Goal: Transaction & Acquisition: Purchase product/service

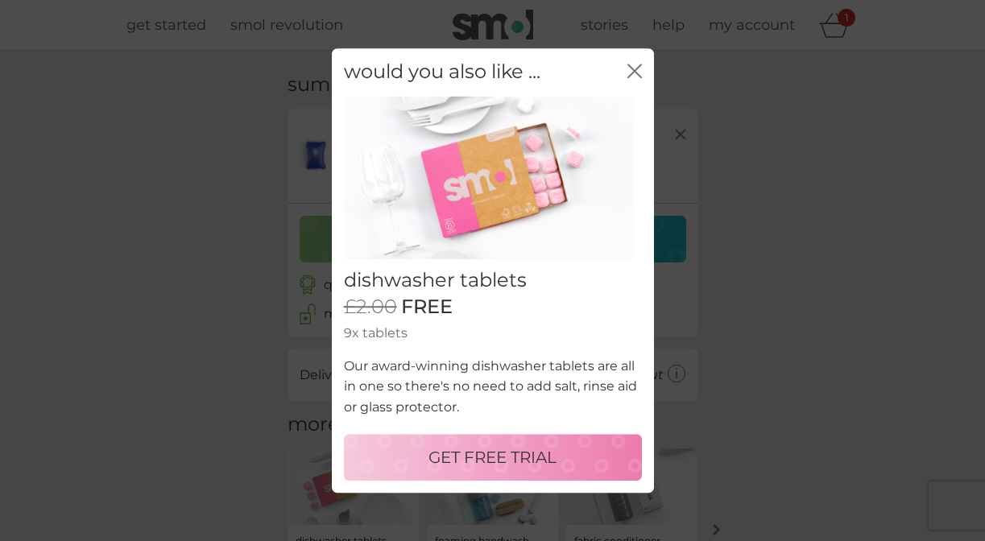
click at [635, 68] on icon "close" at bounding box center [634, 71] width 14 height 14
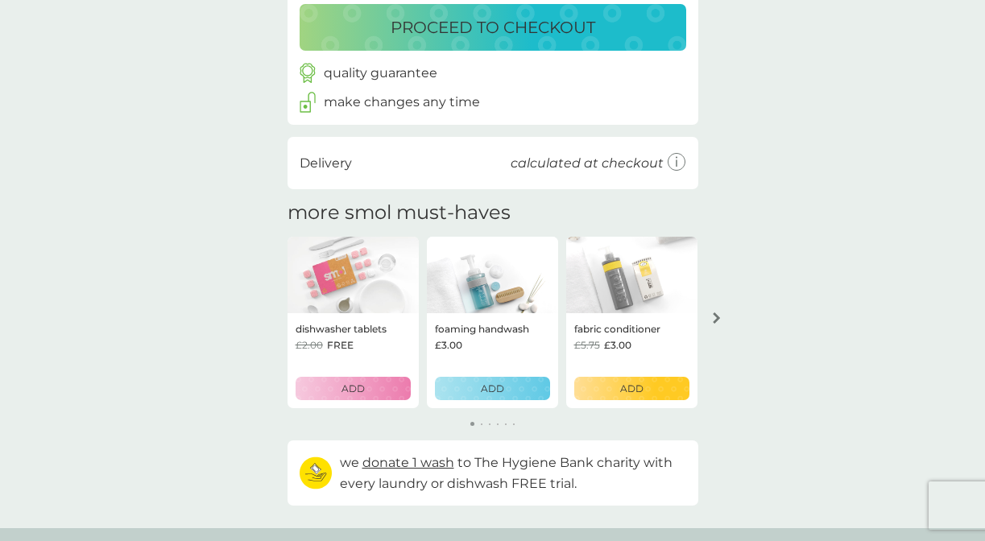
scroll to position [73, 0]
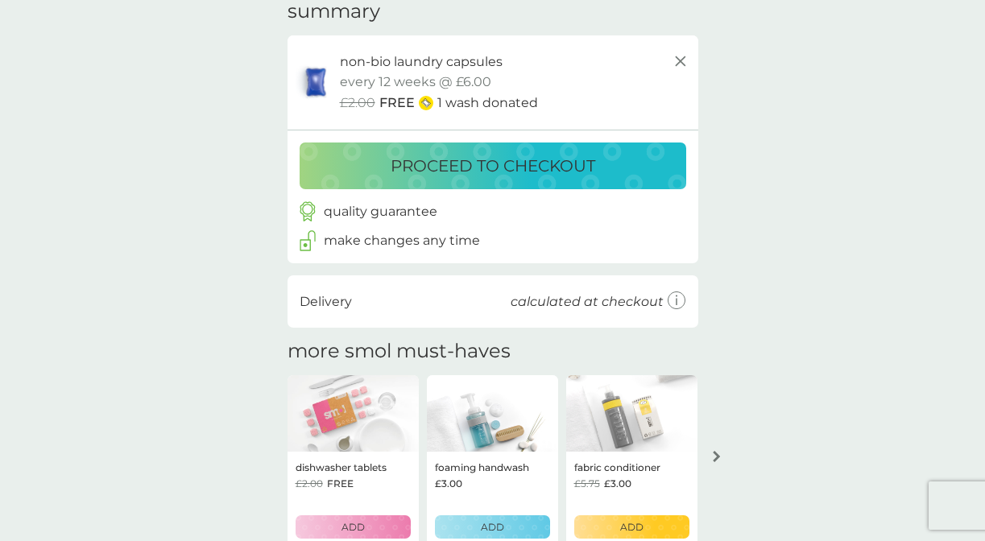
click at [428, 173] on p "proceed to checkout" at bounding box center [493, 166] width 205 height 26
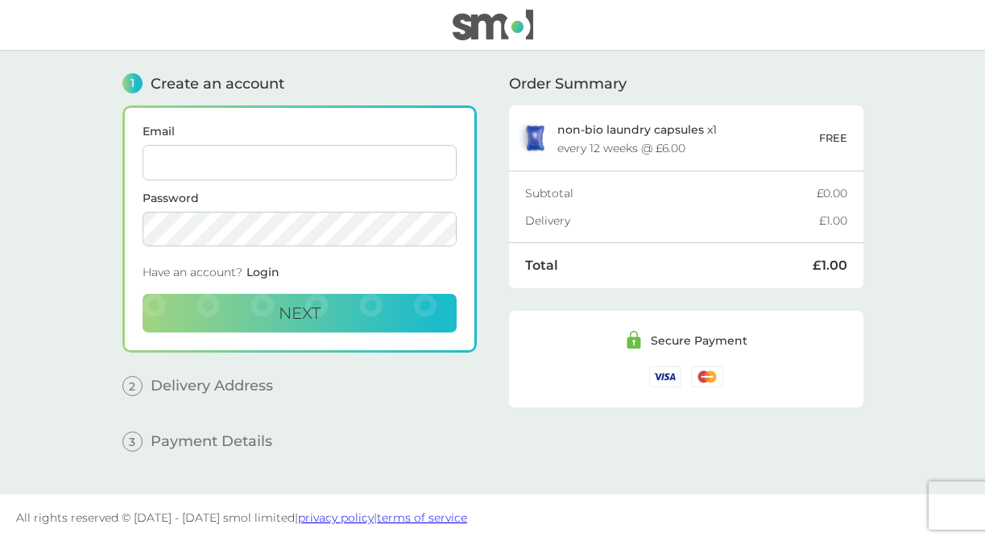
click at [207, 163] on input "Email" at bounding box center [300, 162] width 314 height 35
type input "[EMAIL_ADDRESS][DOMAIN_NAME]"
click at [134, 221] on div "Email [EMAIL_ADDRESS][DOMAIN_NAME] Password Have an account? Login Next" at bounding box center [299, 228] width 354 height 247
click at [118, 249] on div "1 Create an account Email [EMAIL_ADDRESS][DOMAIN_NAME] Password Have an account…" at bounding box center [492, 273] width 773 height 444
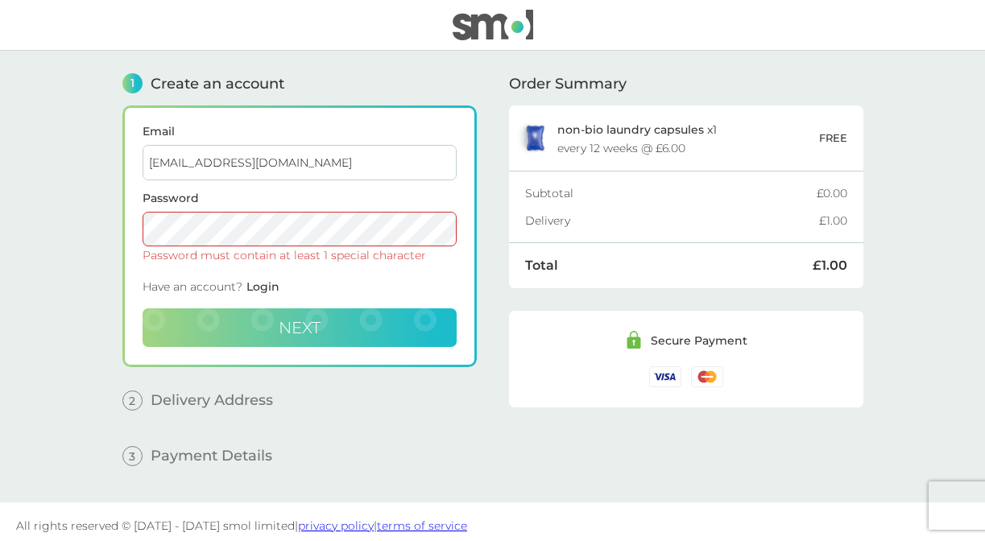
click at [361, 325] on button "Next" at bounding box center [300, 327] width 314 height 39
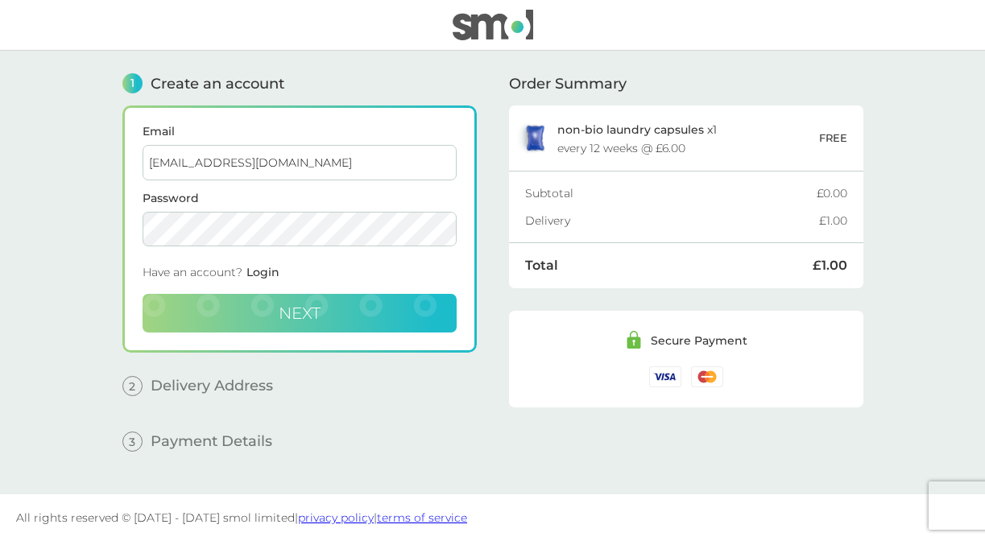
click at [268, 324] on button "Next" at bounding box center [300, 313] width 314 height 39
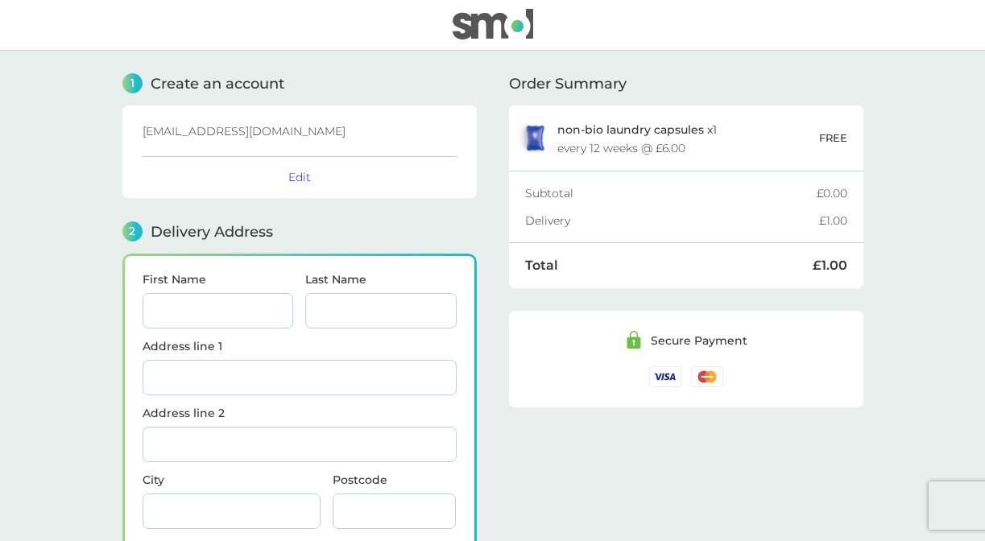
click at [179, 287] on span "First Name" at bounding box center [218, 301] width 151 height 55
click at [173, 301] on input "First Name" at bounding box center [218, 310] width 151 height 35
type input "Shuyang"
type input "Jia"
type input "PRINCE CONSORT VILLAGE [STREET_ADDRESS]"
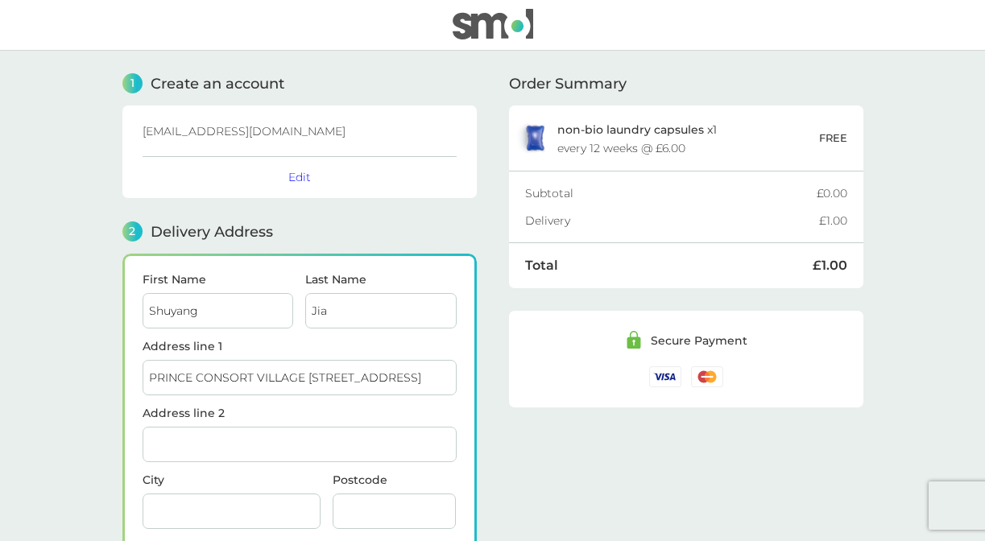
type input "Room 360"
type input "[STREET_ADDRESS]"
type input "W12 9PL"
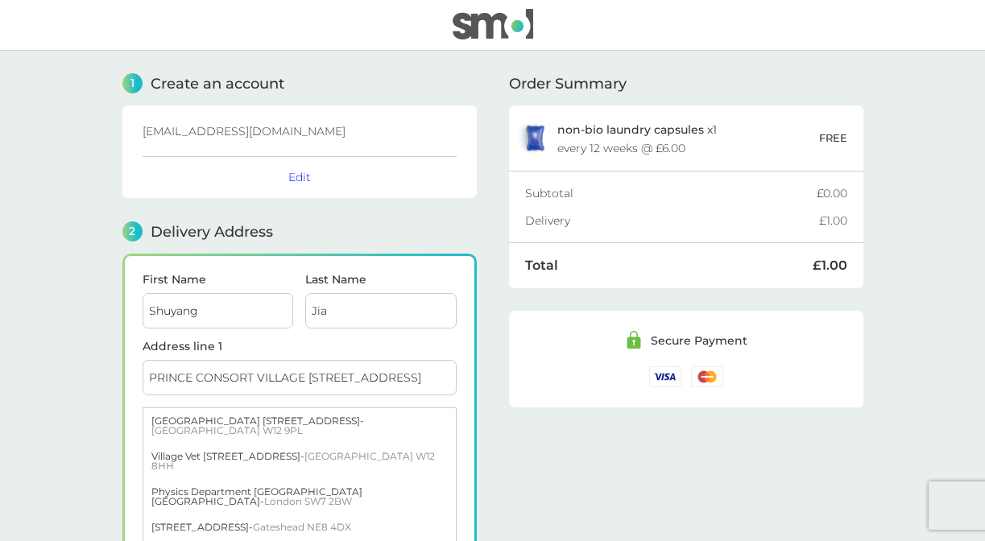
click at [160, 370] on input "PRINCE CONSORT VILLAGE [STREET_ADDRESS]" at bounding box center [300, 377] width 314 height 35
drag, startPoint x: 149, startPoint y: 375, endPoint x: 457, endPoint y: 391, distance: 308.9
click at [457, 391] on div "First Name Shuyang Last Name Jia Address line 1 [GEOGRAPHIC_DATA] [STREET_ADDRE…" at bounding box center [299, 463] width 354 height 419
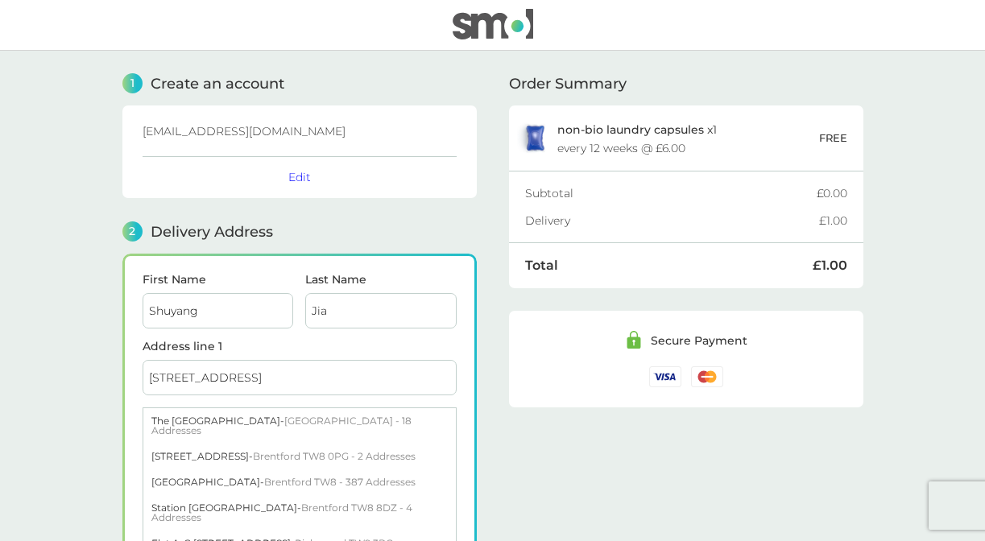
type input "[STREET_ADDRESS]"
click at [100, 389] on main "1 Create an account [EMAIL_ADDRESS][DOMAIN_NAME] Edit 2 Delivery Address First …" at bounding box center [492, 401] width 985 height 701
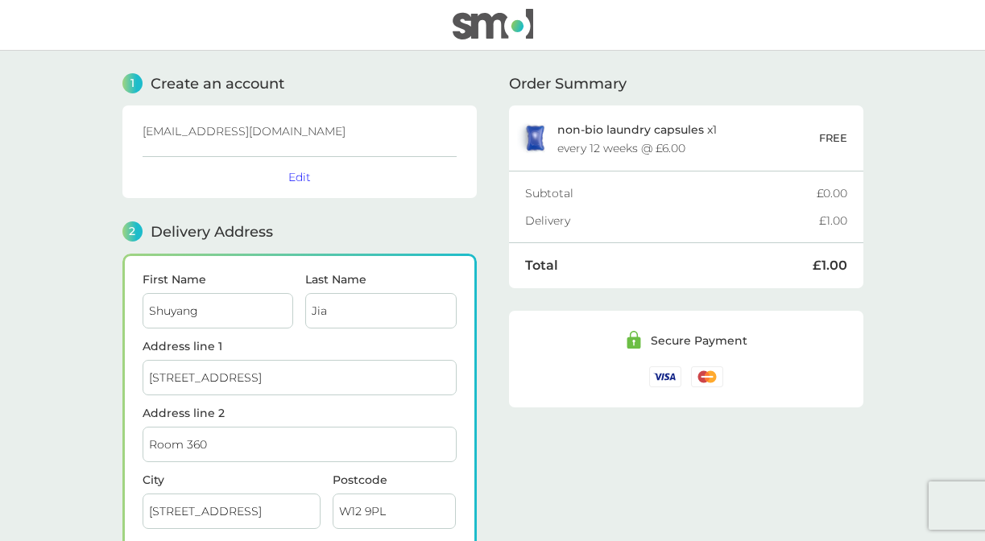
drag, startPoint x: 215, startPoint y: 446, endPoint x: 139, endPoint y: 441, distance: 76.7
click at [139, 441] on div "First Name Shuyang Last Name Jia Address line [STREET_ADDRESS] Address line [ST…" at bounding box center [299, 463] width 354 height 419
click at [101, 437] on main "1 Create an account [EMAIL_ADDRESS][DOMAIN_NAME] Edit 2 Delivery Address First …" at bounding box center [492, 401] width 985 height 701
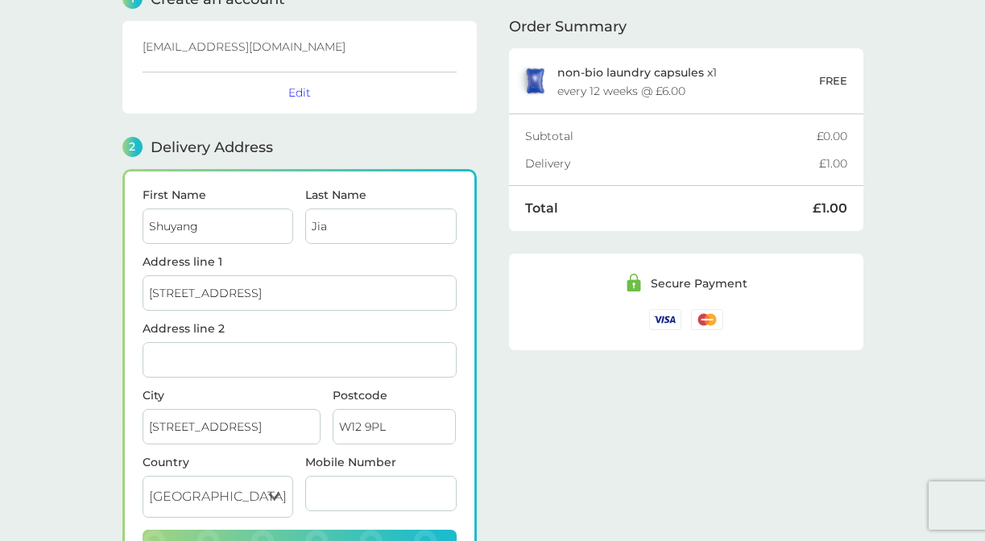
scroll to position [85, 0]
click at [166, 432] on input "[STREET_ADDRESS]" at bounding box center [232, 425] width 178 height 35
drag, startPoint x: 147, startPoint y: 422, endPoint x: 441, endPoint y: 433, distance: 294.2
click at [443, 435] on div "[STREET_ADDRESS]" at bounding box center [299, 422] width 326 height 67
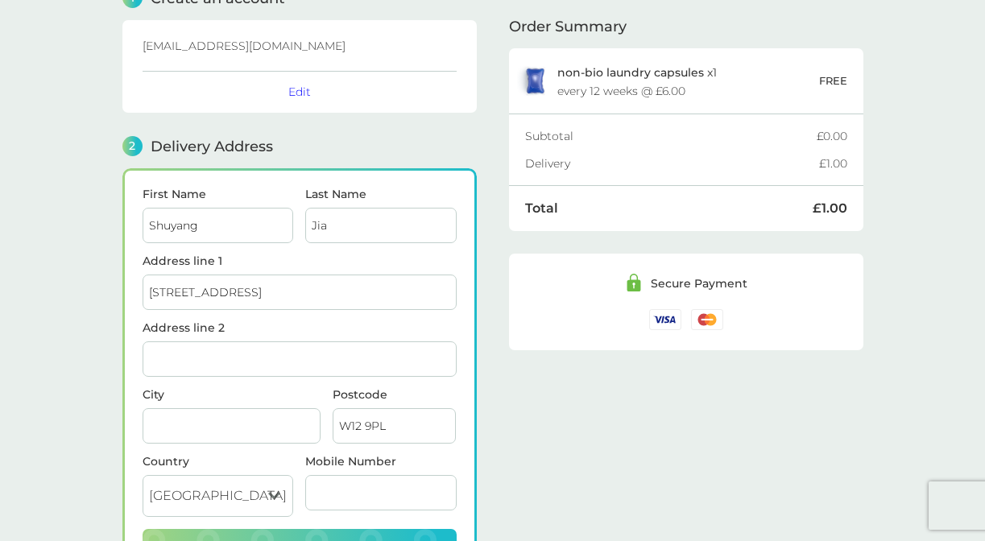
scroll to position [0, 0]
type input "[GEOGRAPHIC_DATA]"
drag, startPoint x: 398, startPoint y: 415, endPoint x: 318, endPoint y: 426, distance: 80.5
click at [318, 426] on div "City [GEOGRAPHIC_DATA] Postcode W12 9PL" at bounding box center [299, 422] width 326 height 67
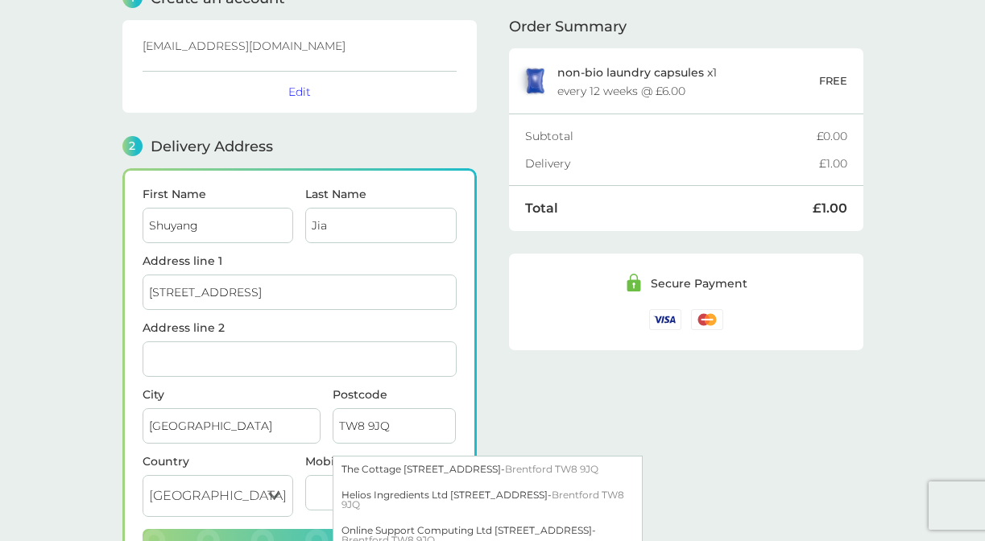
type input "TW8 9JQ"
click at [98, 415] on main "1 Create an account [EMAIL_ADDRESS][DOMAIN_NAME] Edit 2 Delivery Address First …" at bounding box center [492, 315] width 985 height 701
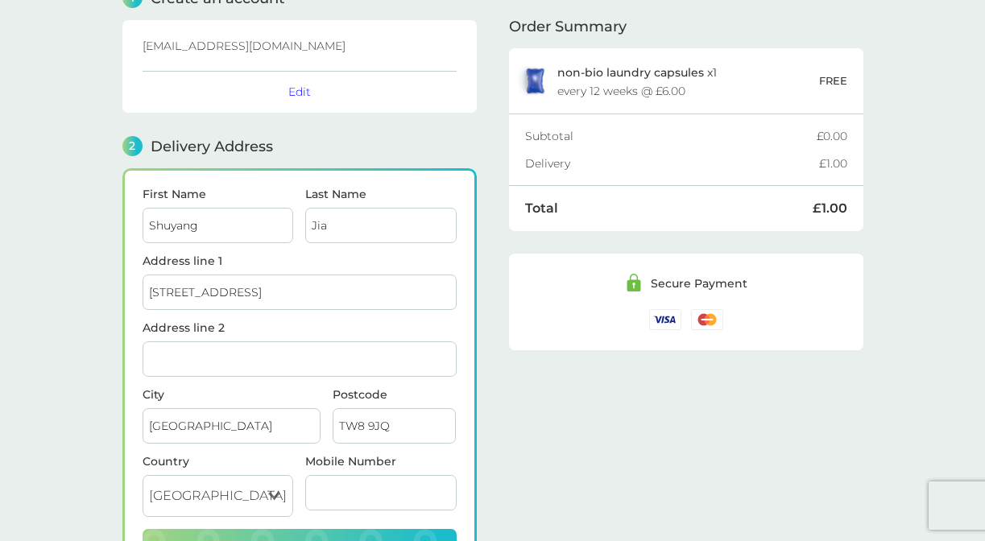
scroll to position [148, 0]
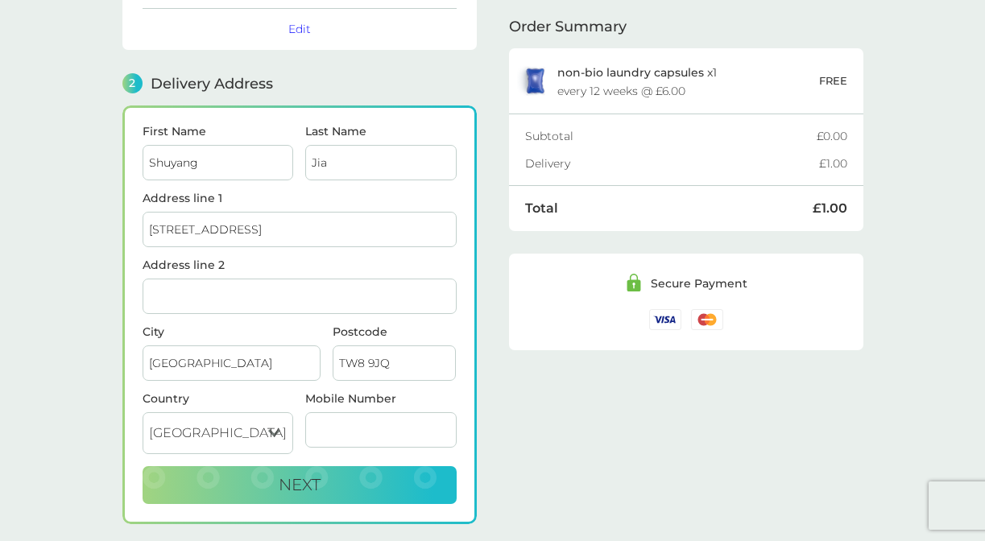
click at [316, 425] on input "Mobile Number" at bounding box center [380, 429] width 151 height 35
type input "07774963056"
type input "[STREET_ADDRESS]"
drag, startPoint x: 357, startPoint y: 294, endPoint x: 121, endPoint y: 292, distance: 236.0
click at [121, 292] on div "1 Create an account [EMAIL_ADDRESS][DOMAIN_NAME] Edit 2 Delivery Address First …" at bounding box center [492, 253] width 773 height 701
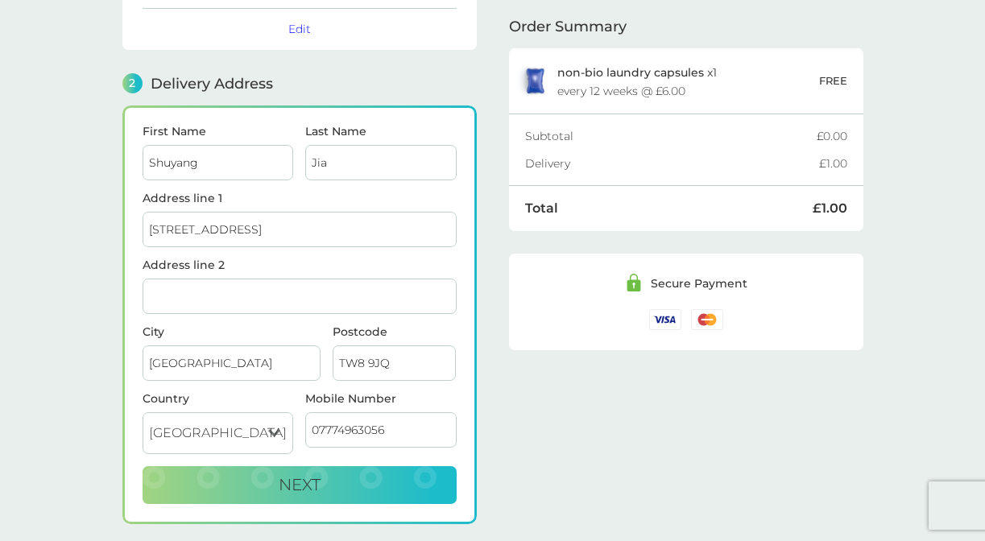
click at [197, 326] on label "City" at bounding box center [232, 331] width 178 height 11
click at [197, 345] on input "[GEOGRAPHIC_DATA]" at bounding box center [232, 362] width 178 height 35
click at [504, 392] on div "1 Create an account [EMAIL_ADDRESS][DOMAIN_NAME] Edit 2 Delivery Address First …" at bounding box center [492, 241] width 741 height 677
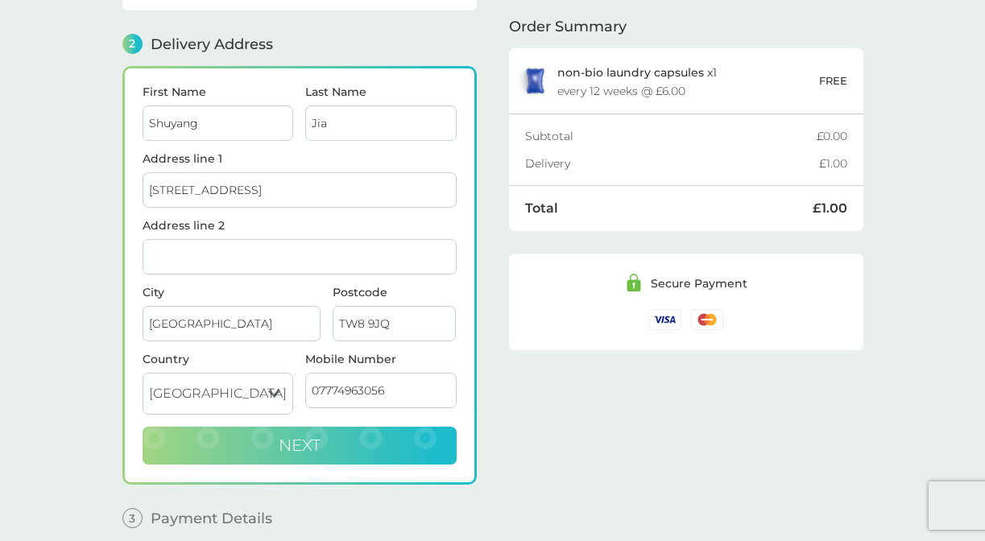
click at [422, 450] on button "Next" at bounding box center [300, 446] width 314 height 39
checkbox input "true"
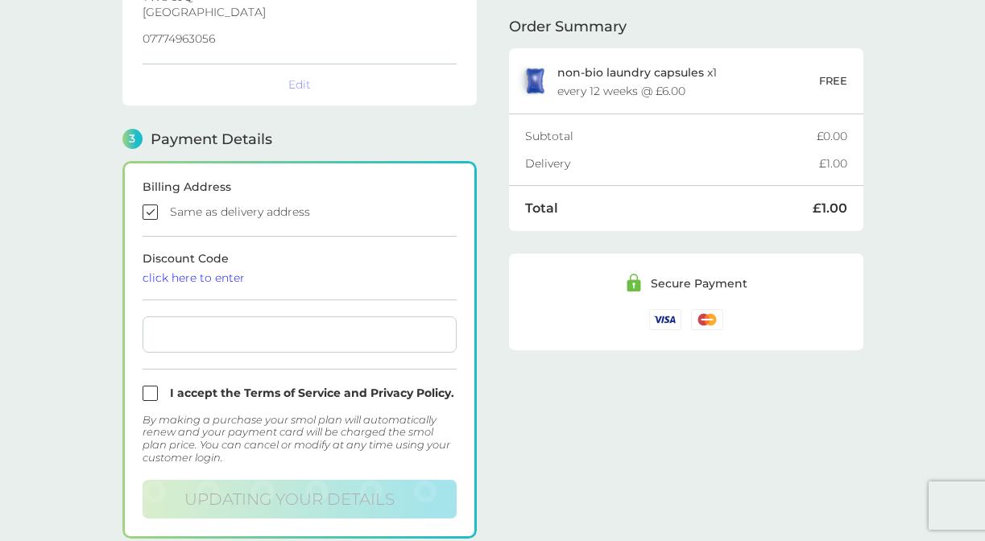
scroll to position [444, 0]
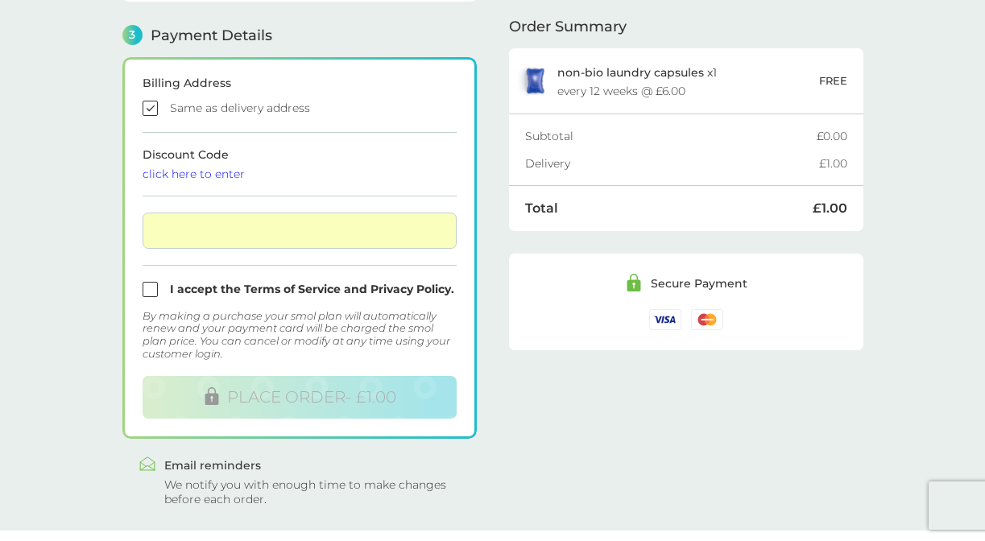
click at [146, 290] on input "checkbox" at bounding box center [300, 289] width 314 height 15
checkbox input "true"
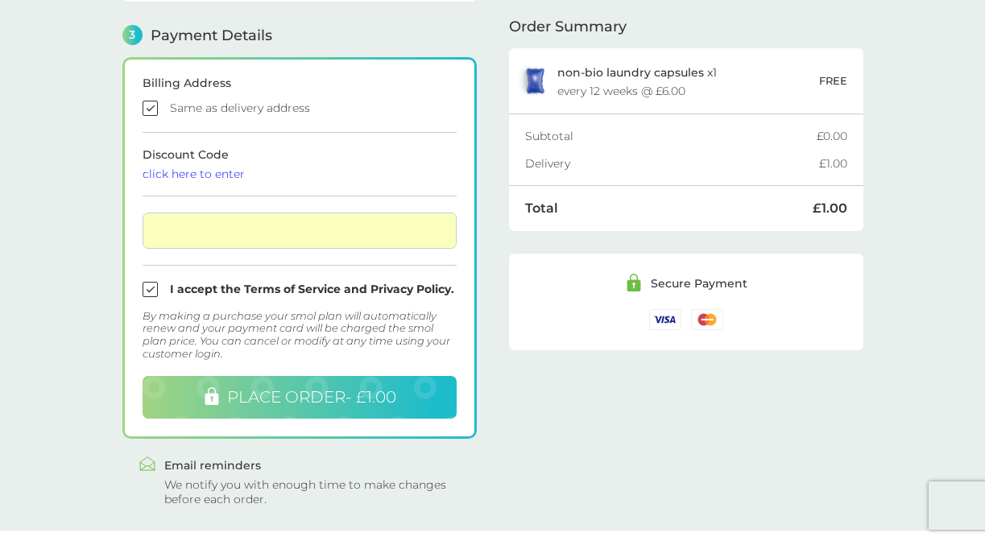
click at [270, 391] on span "PLACE ORDER - £1.00" at bounding box center [311, 396] width 169 height 19
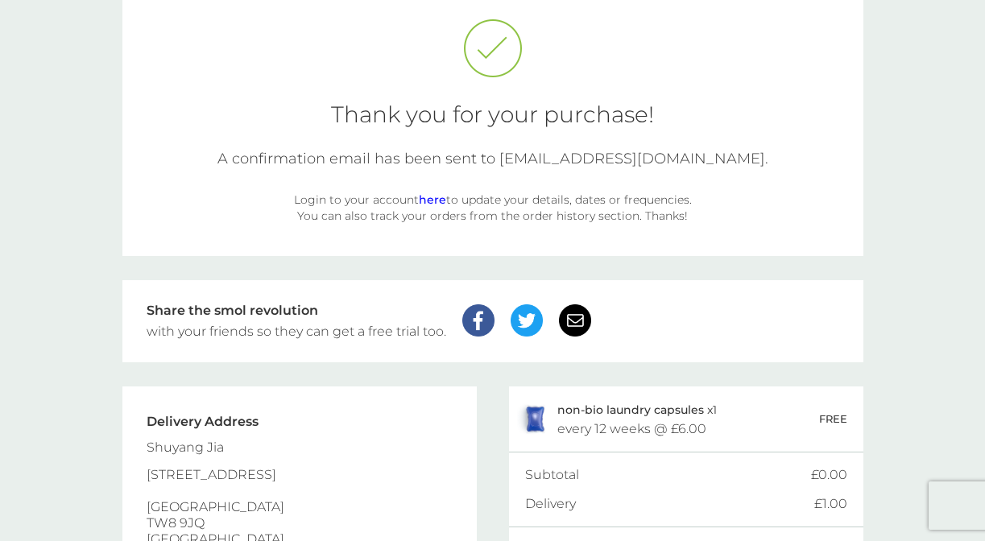
scroll to position [82, 0]
